Goal: Complete application form

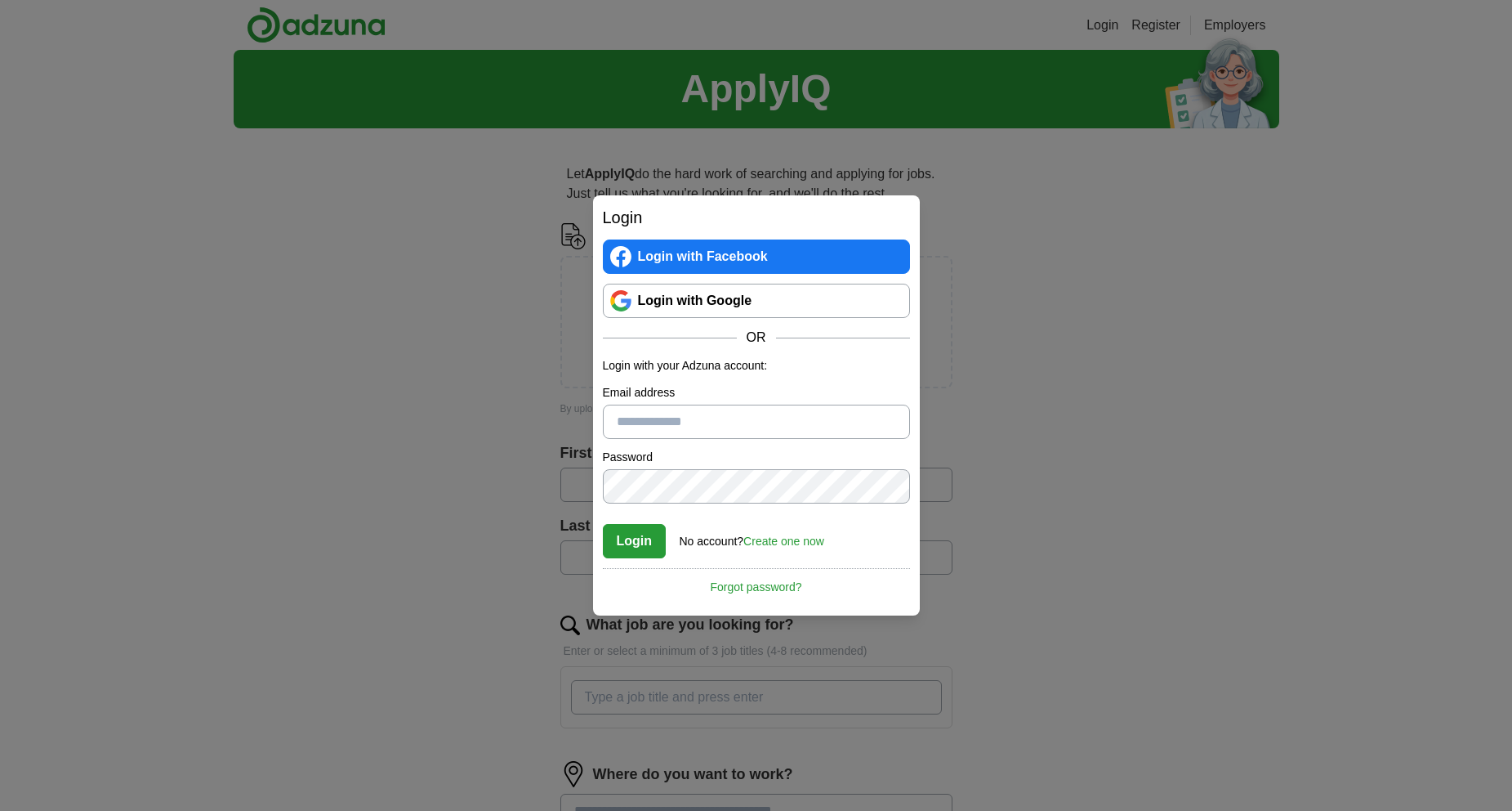
click at [686, 294] on link "Login with Google" at bounding box center [756, 300] width 307 height 34
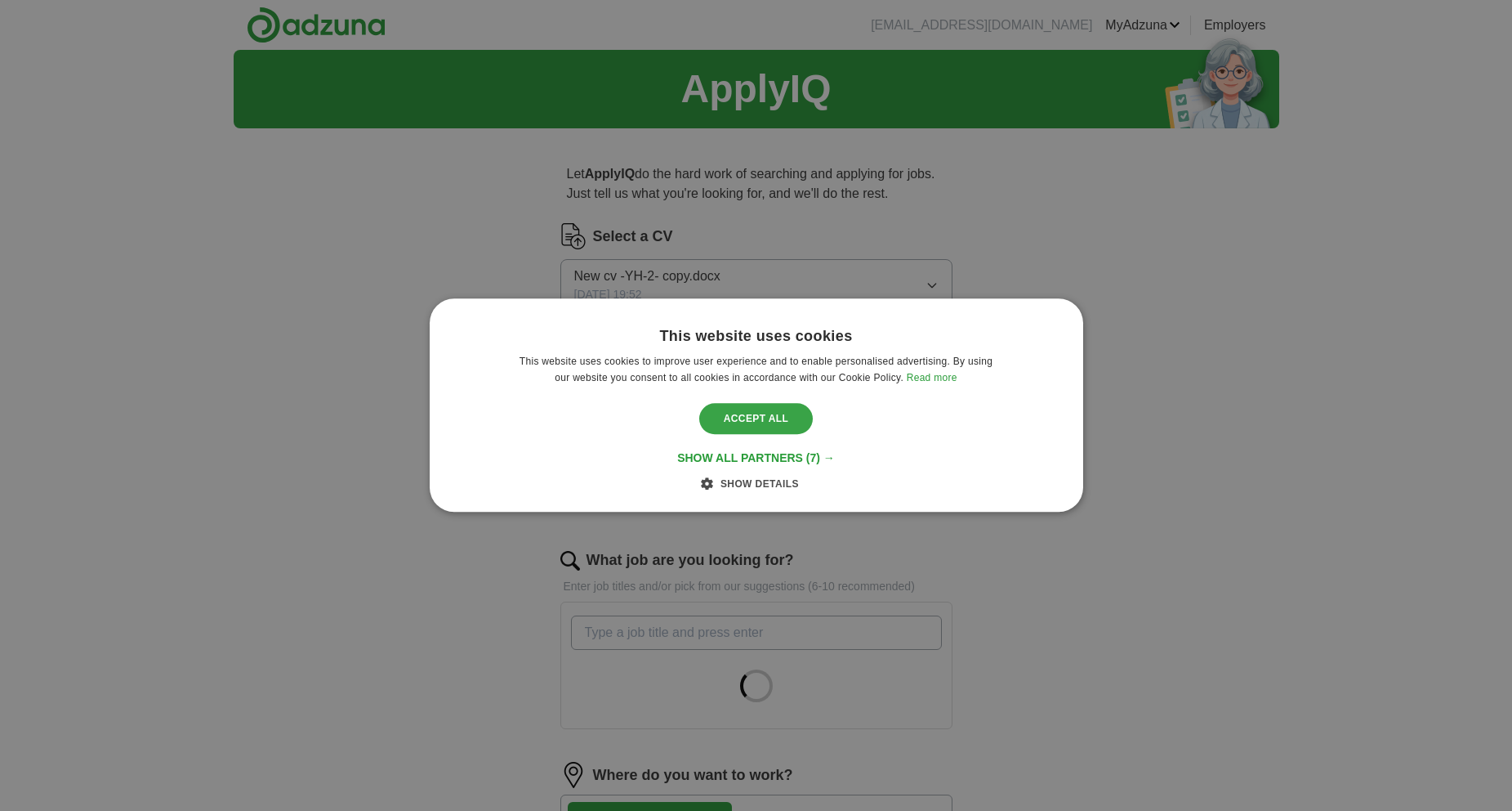
click at [768, 422] on div "Accept all" at bounding box center [756, 418] width 114 height 31
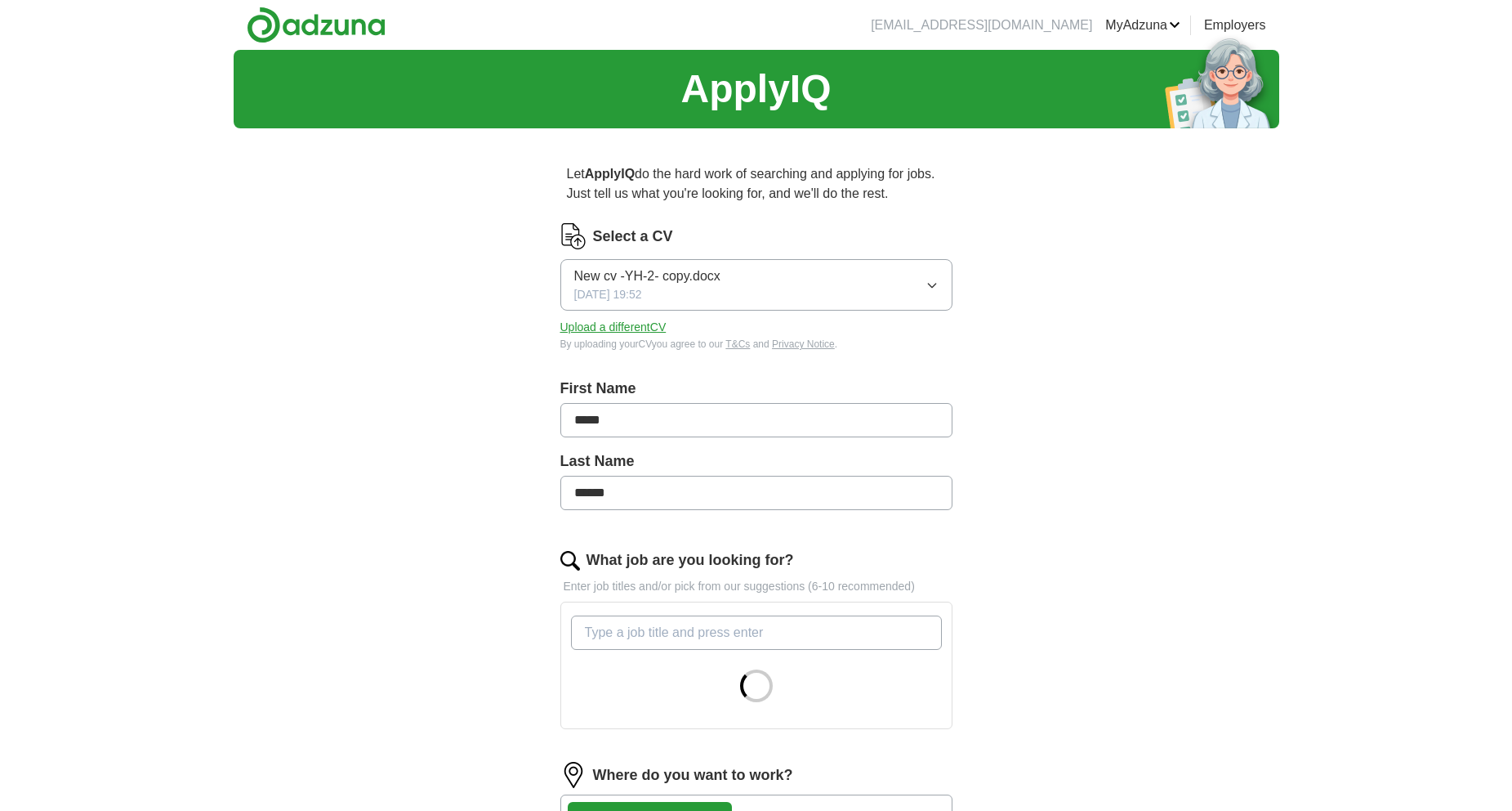
click at [725, 282] on button "New cv -YH-2- copy.docx [DATE] 19:52" at bounding box center [756, 285] width 392 height 51
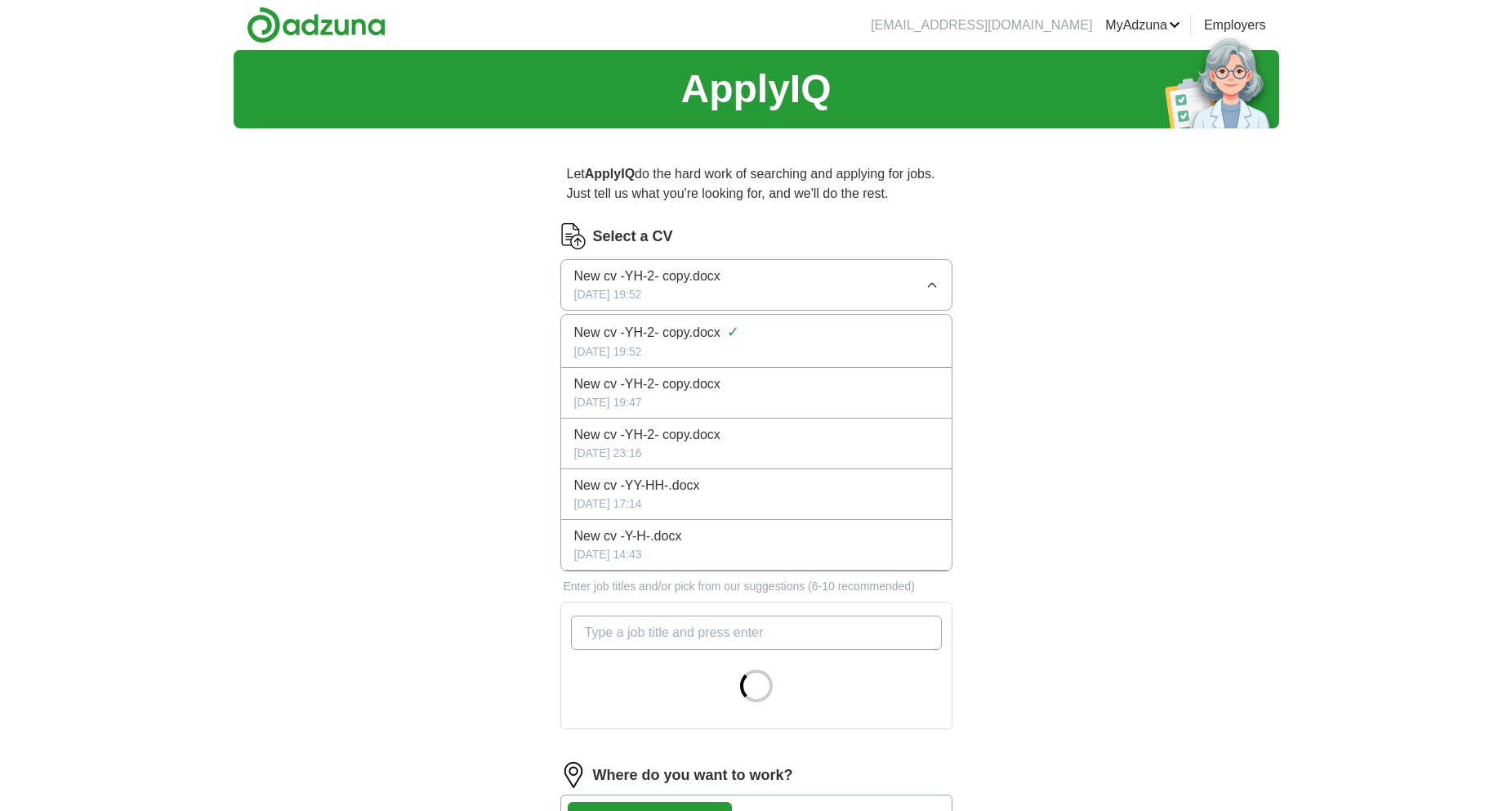
click at [725, 282] on button "New cv -YH-2- copy.docx [DATE] 19:52" at bounding box center [756, 285] width 392 height 51
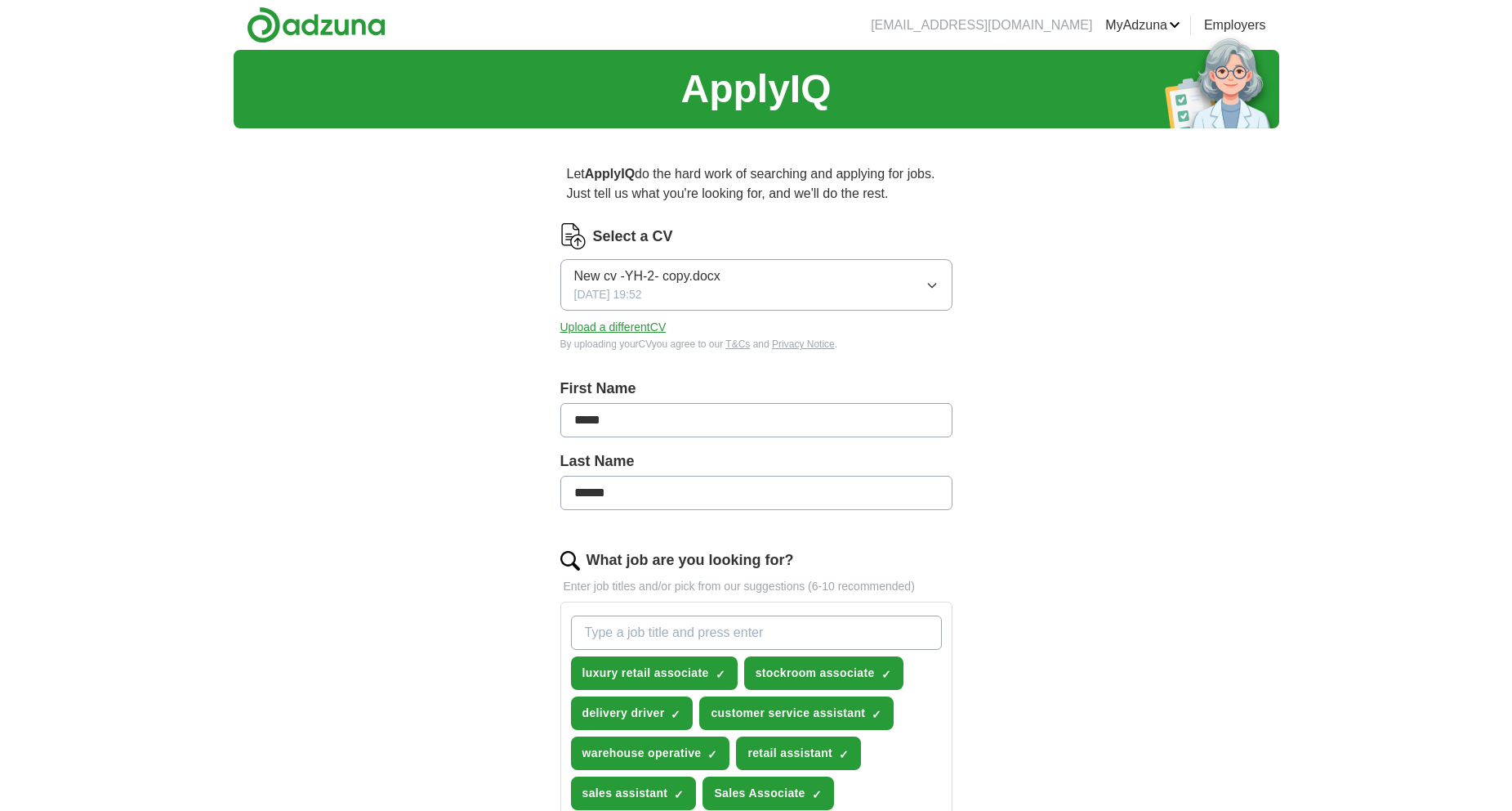
click at [815, 298] on button "New cv -YH-2- copy.docx 18/04/2025, 19:52" at bounding box center [756, 285] width 392 height 51
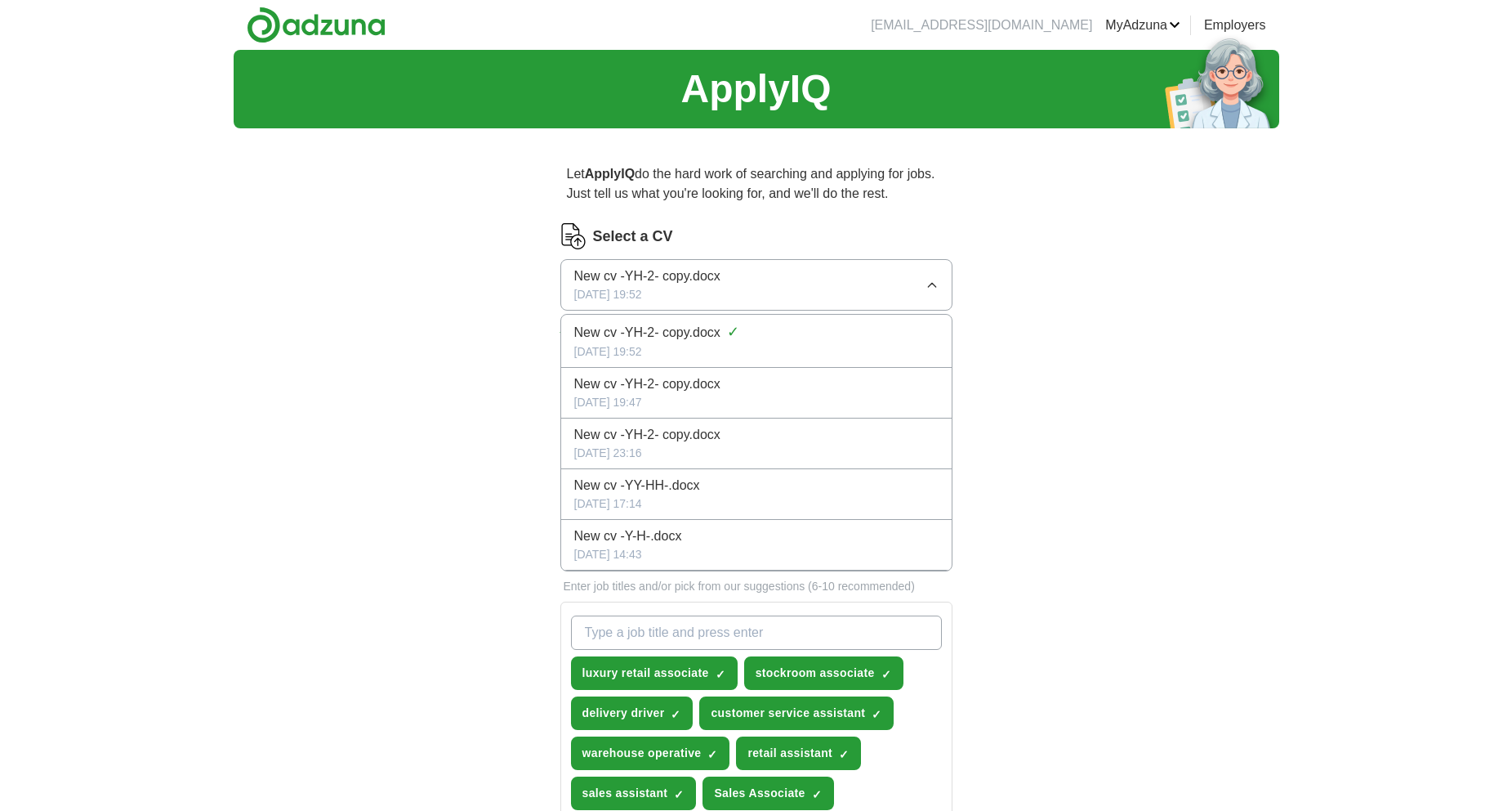
click at [815, 295] on button "New cv -YH-2- copy.docx 18/04/2025, 19:52" at bounding box center [756, 285] width 392 height 51
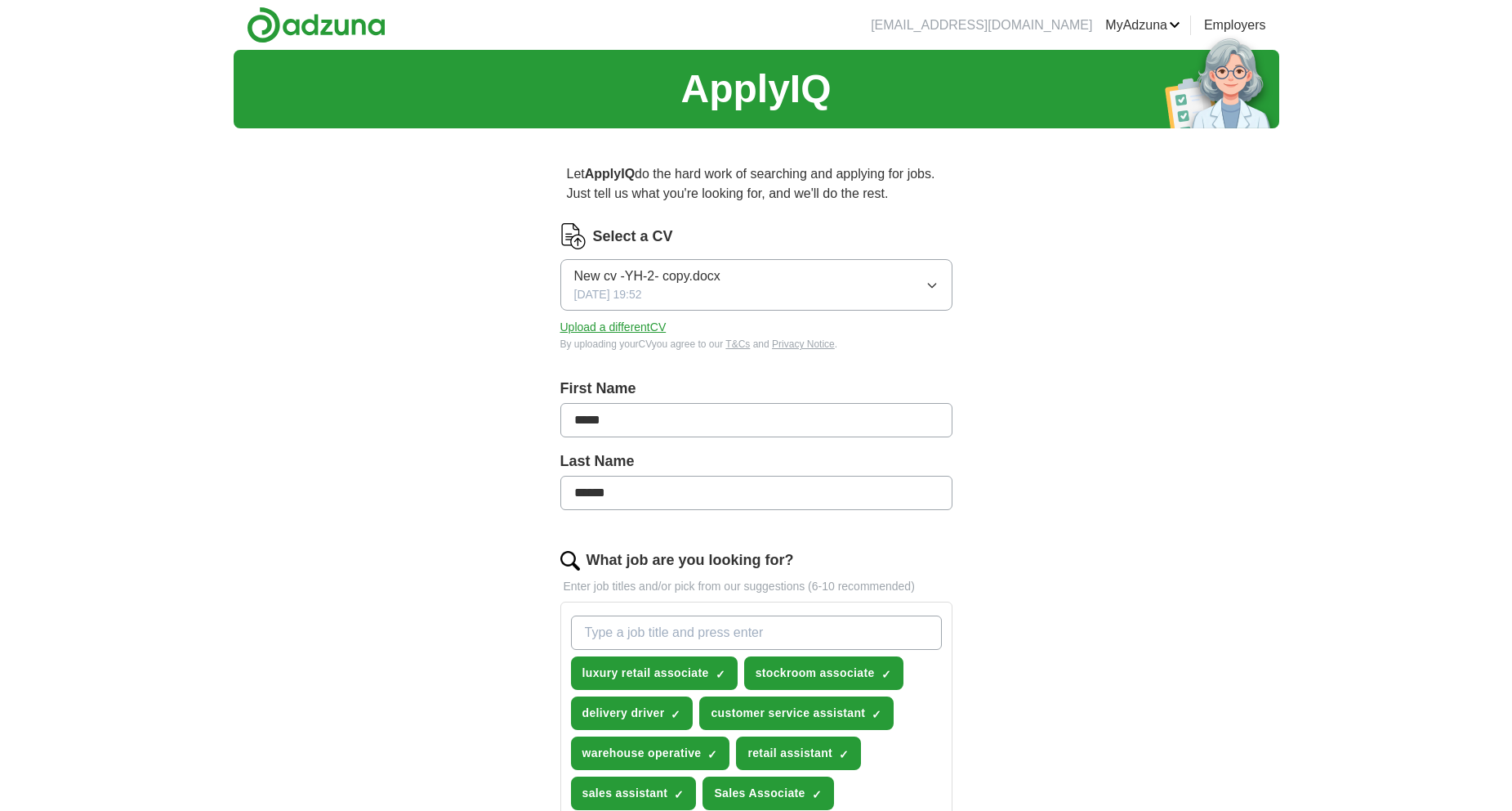
click at [687, 270] on span "New cv -YH-2- copy.docx" at bounding box center [647, 276] width 146 height 19
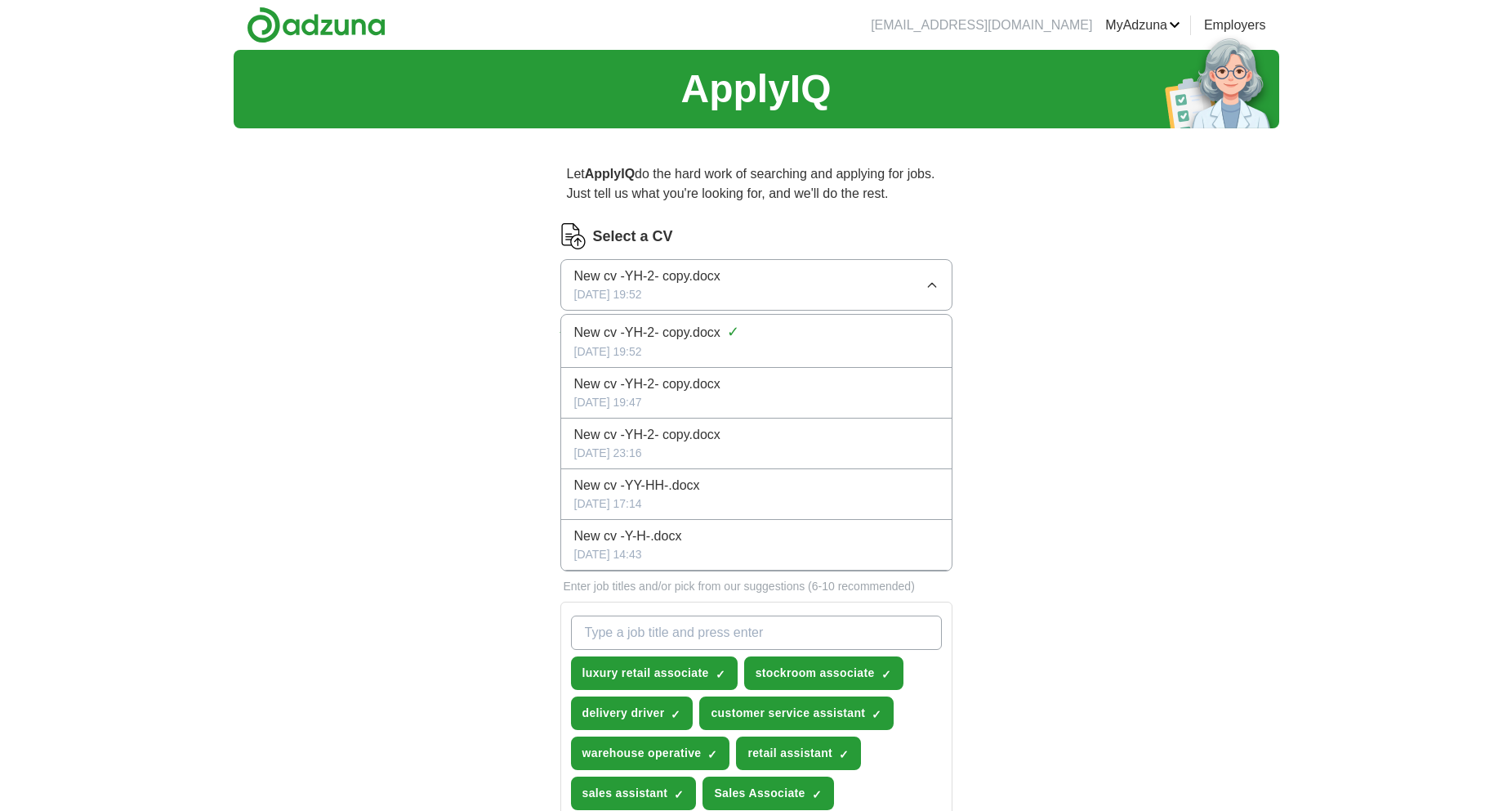
click at [687, 270] on span "New cv -YH-2- copy.docx" at bounding box center [647, 276] width 146 height 19
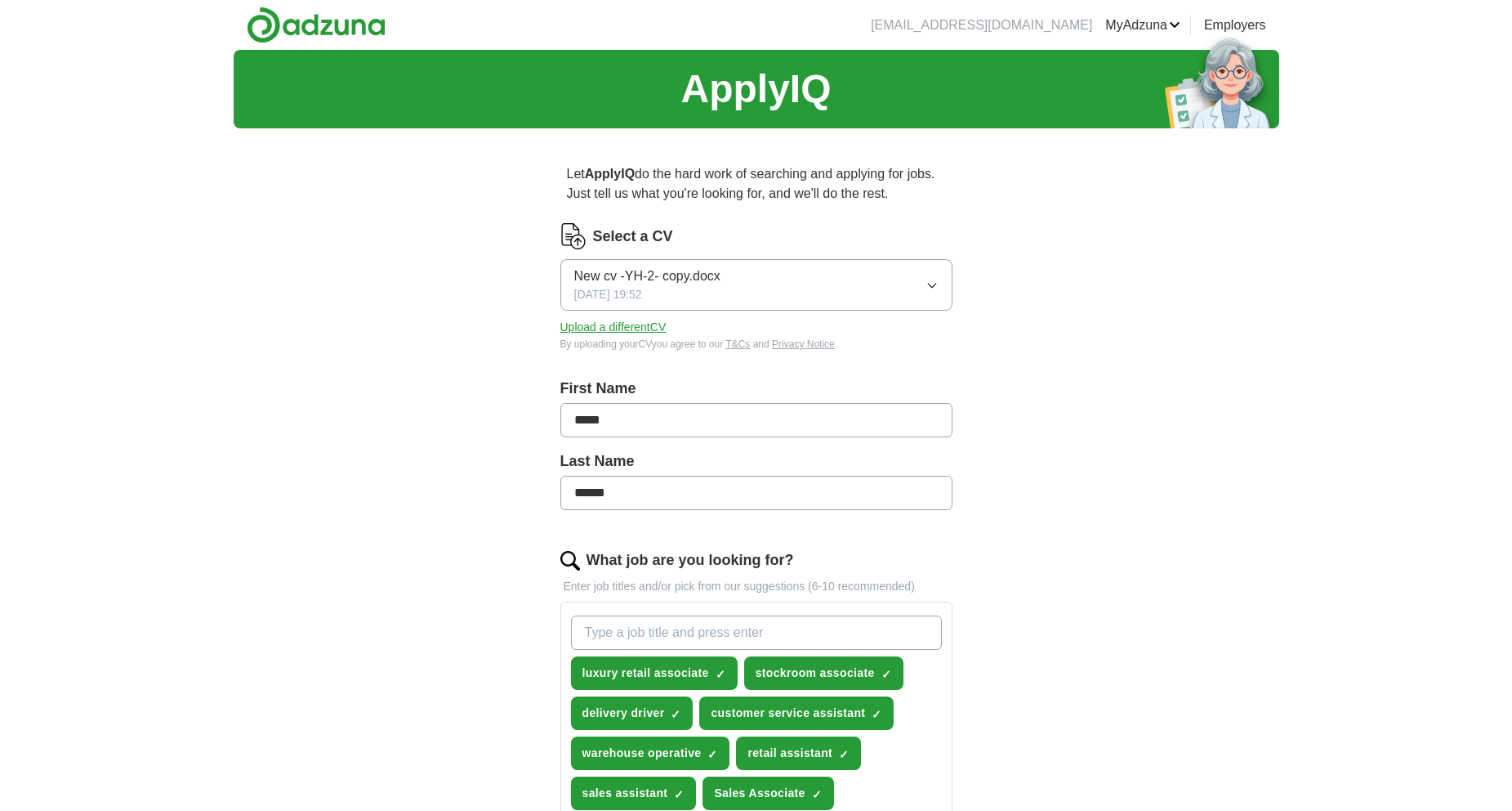
click at [687, 270] on span "New cv -YH-2- copy.docx" at bounding box center [647, 276] width 146 height 19
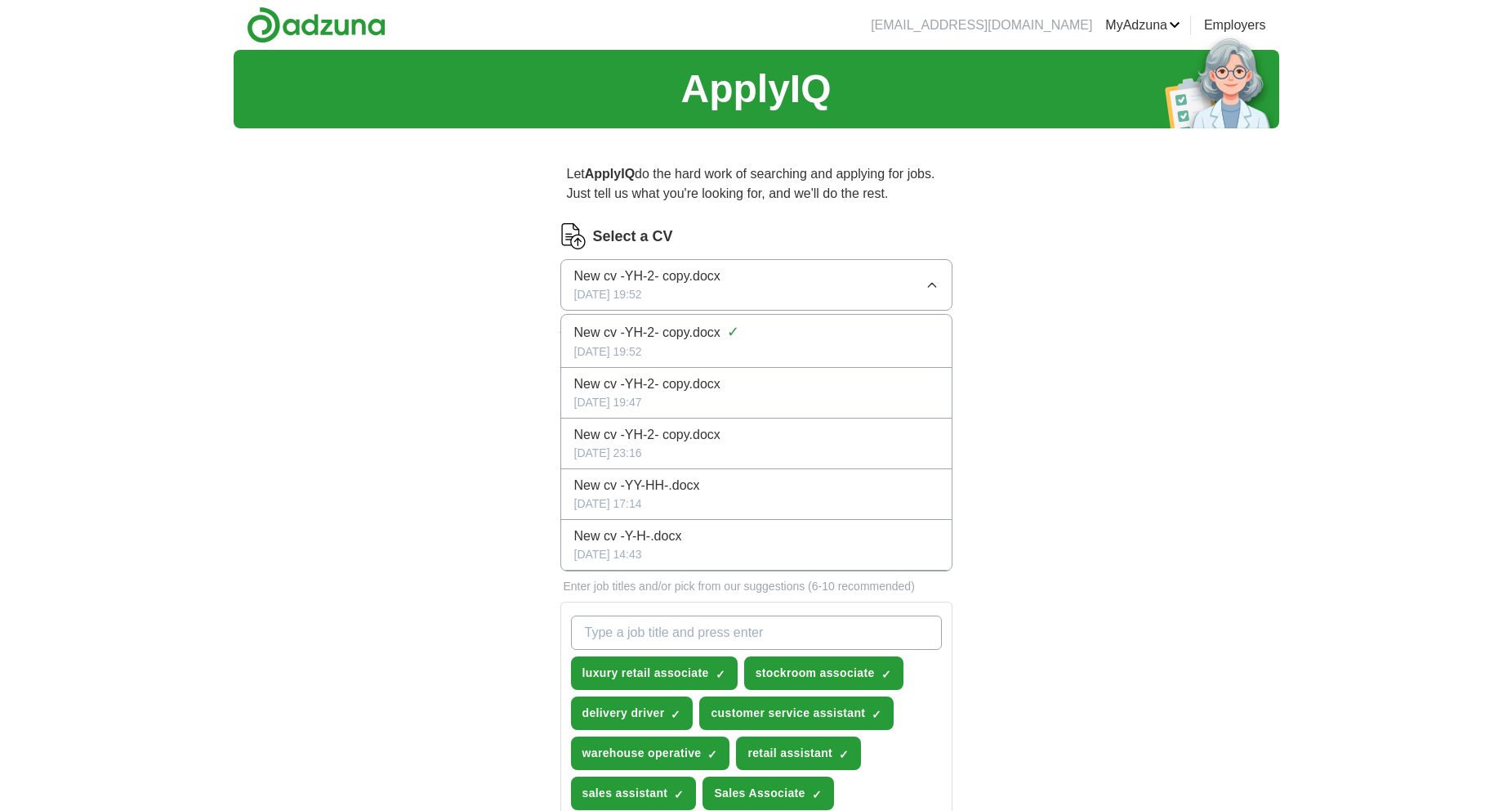
click at [687, 270] on span "New cv -YH-2- copy.docx" at bounding box center [647, 276] width 146 height 19
